Goal: Task Accomplishment & Management: Use online tool/utility

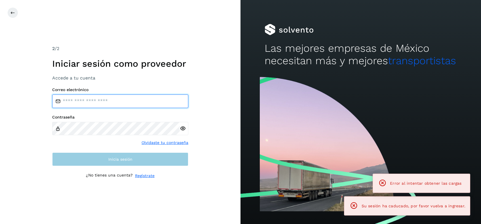
type input "**********"
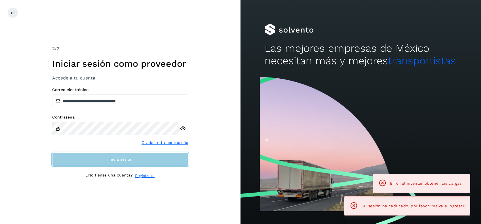
click at [115, 162] on span "Inicia sesión" at bounding box center [120, 160] width 24 height 4
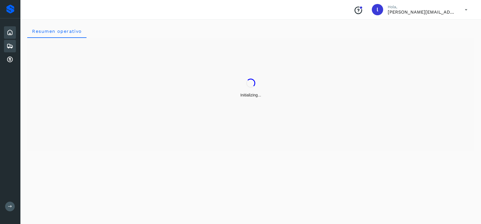
click at [12, 46] on icon at bounding box center [10, 46] width 7 height 7
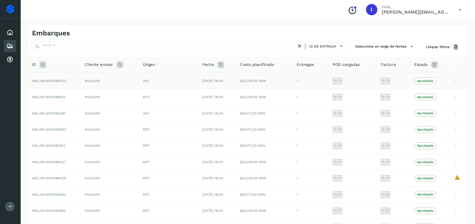
click at [108, 83] on td "NIAGARA" at bounding box center [109, 81] width 58 height 16
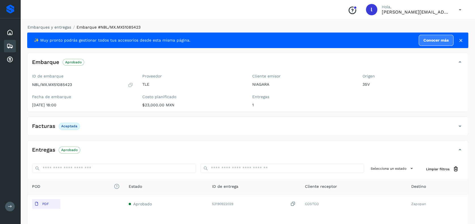
click at [9, 44] on icon at bounding box center [10, 46] width 7 height 7
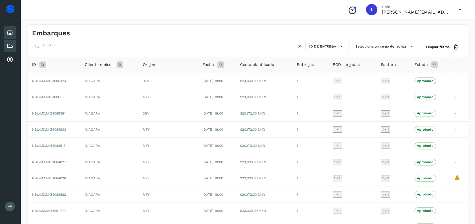
click at [11, 34] on icon at bounding box center [10, 32] width 7 height 7
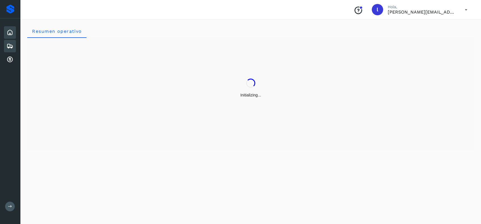
click at [11, 45] on icon at bounding box center [10, 46] width 7 height 7
